Goal: Transaction & Acquisition: Purchase product/service

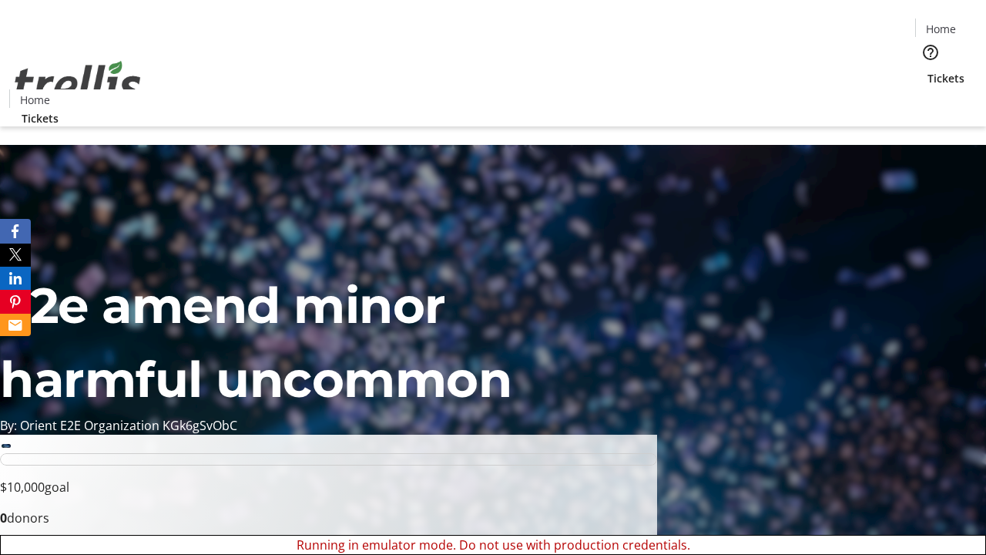
click at [928, 70] on span "Tickets" at bounding box center [946, 78] width 37 height 16
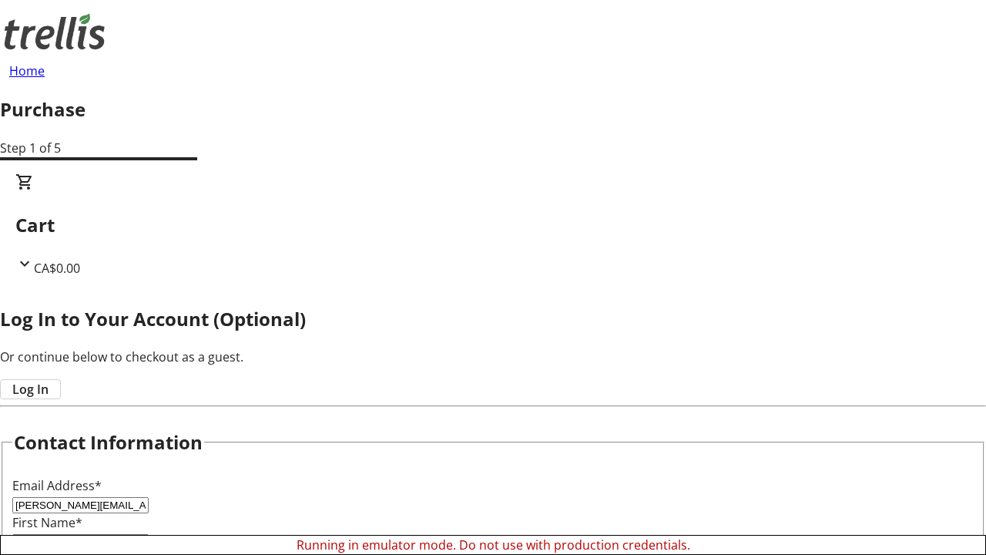
type input "[PERSON_NAME][EMAIL_ADDRESS][DOMAIN_NAME]"
type input "[PERSON_NAME]"
